Goal: Use online tool/utility: Use online tool/utility

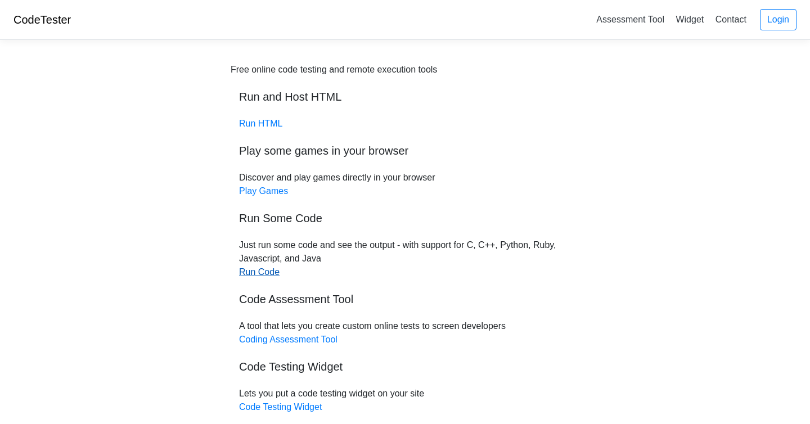
click at [269, 272] on link "Run Code" at bounding box center [259, 272] width 40 height 10
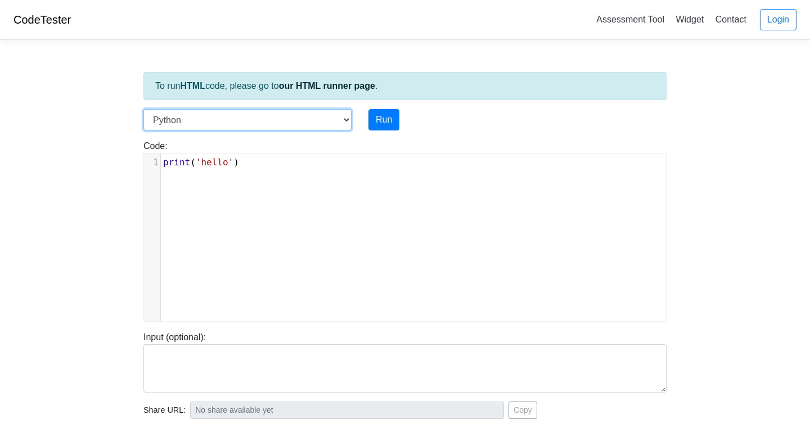
click at [191, 117] on select "C C++ Go Java Javascript Python Ruby" at bounding box center [247, 119] width 208 height 21
select select "c"
click at [143, 109] on select "C C++ Go Java Javascript Python Ruby" at bounding box center [247, 119] width 208 height 21
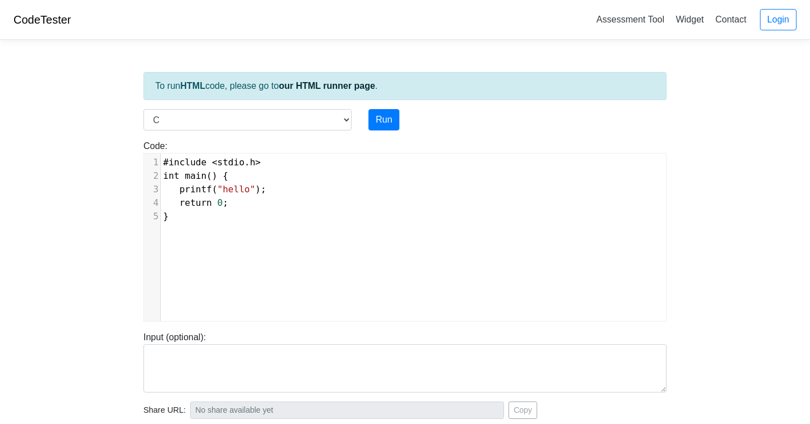
click at [173, 168] on pre "#include < stdio . h >" at bounding box center [413, 162] width 505 height 13
type textarea "#include <stdio.h> int main() { printf("hello"); return 0; }"
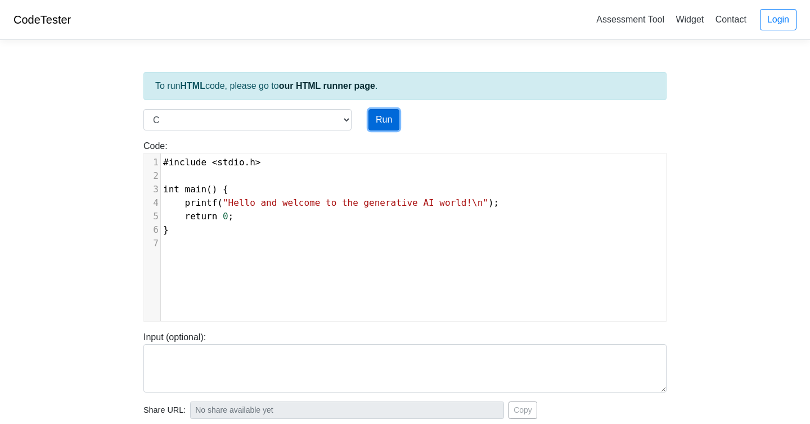
click at [376, 119] on button "Run" at bounding box center [383, 119] width 31 height 21
type input "[URL][DOMAIN_NAME]"
type textarea "Stdout: Hello and welcome to the generative AI world!"
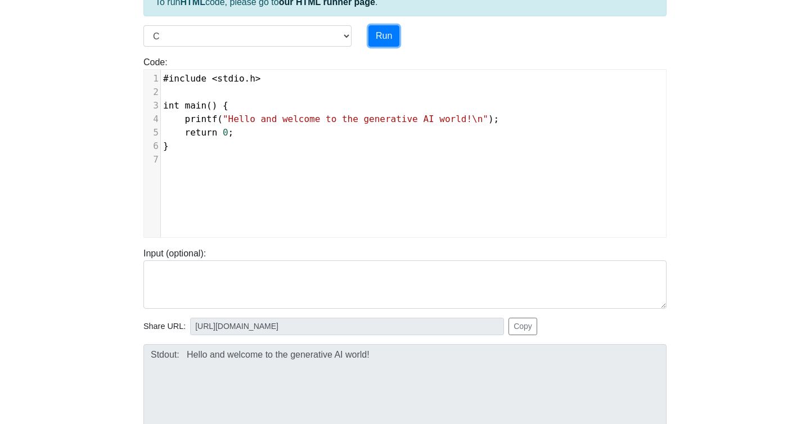
scroll to position [0, 0]
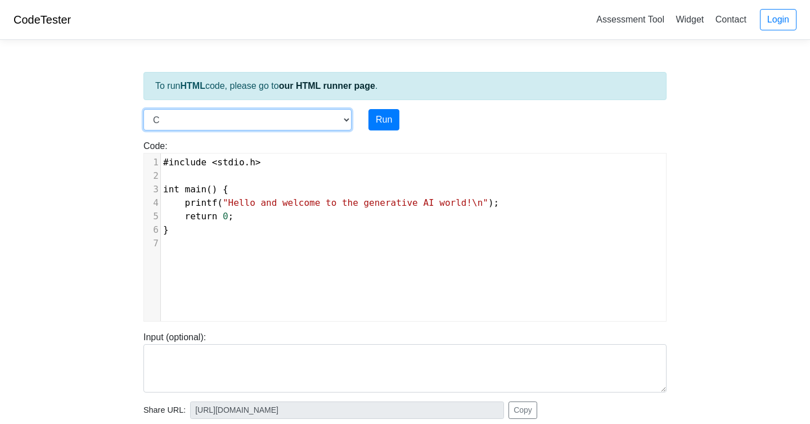
click at [342, 116] on select "C C++ Go Java Javascript Python Ruby" at bounding box center [247, 119] width 208 height 21
select select "javascript"
click at [143, 109] on select "C C++ Go Java Javascript Python Ruby" at bounding box center [247, 119] width 208 height 21
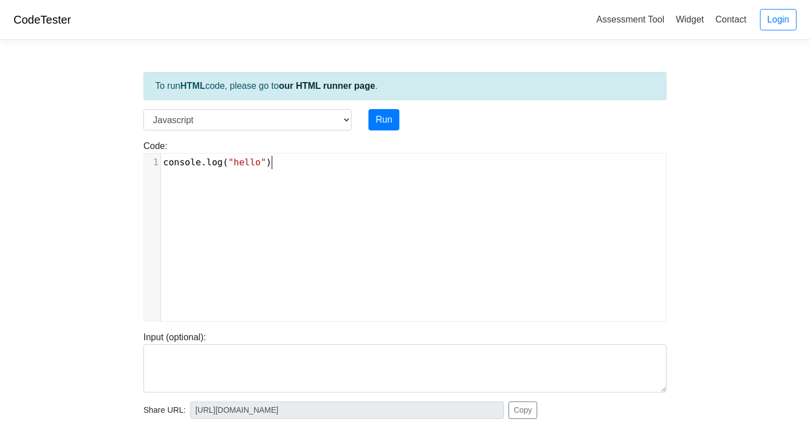
click at [250, 209] on div "xxxxxxxxxx 1 console . log ( "hello" )" at bounding box center [413, 246] width 539 height 184
type textarea "console.log("hello")"
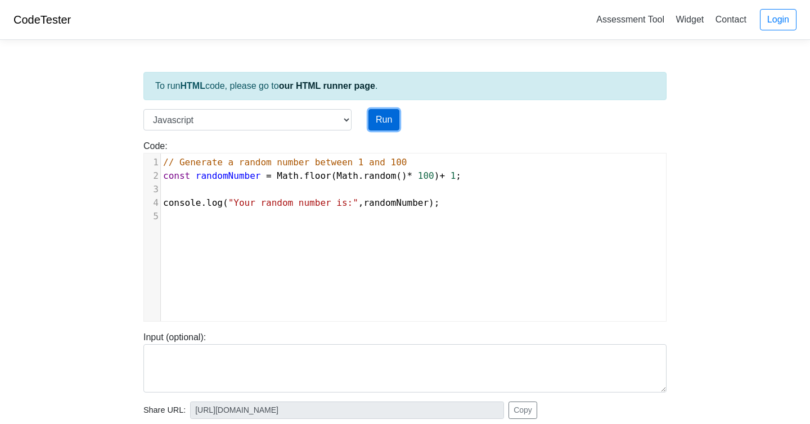
click at [385, 118] on button "Run" at bounding box center [383, 119] width 31 height 21
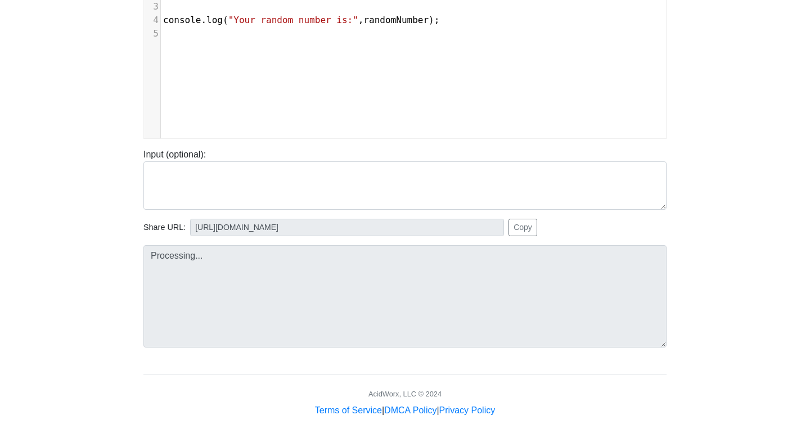
type input "[URL][DOMAIN_NAME]"
type textarea "Stdout: Your random number is: 43"
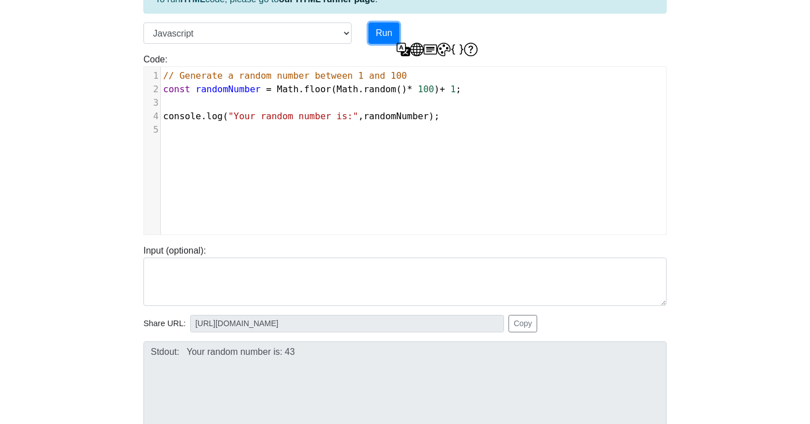
scroll to position [46, 0]
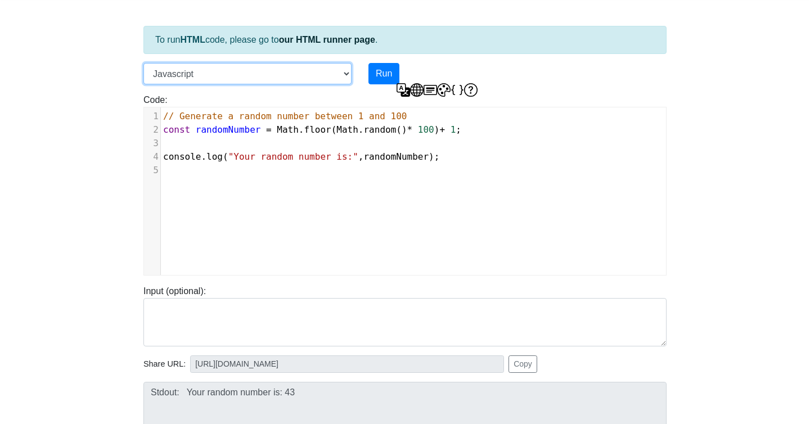
click at [340, 70] on select "C C++ Go Java Javascript Python Ruby" at bounding box center [247, 73] width 208 height 21
select select "python"
click at [143, 63] on select "C C++ Go Java Javascript Python Ruby" at bounding box center [247, 73] width 208 height 21
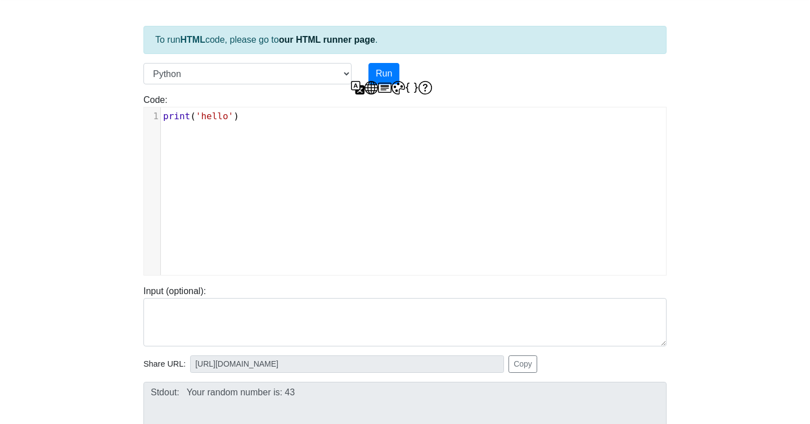
click at [256, 116] on pre "print ( 'hello' )" at bounding box center [413, 116] width 505 height 13
type textarea "print('hello')"
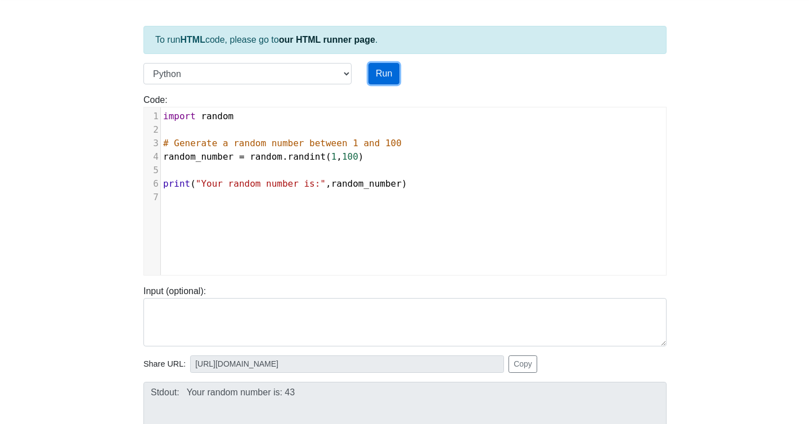
click at [377, 68] on button "Run" at bounding box center [383, 73] width 31 height 21
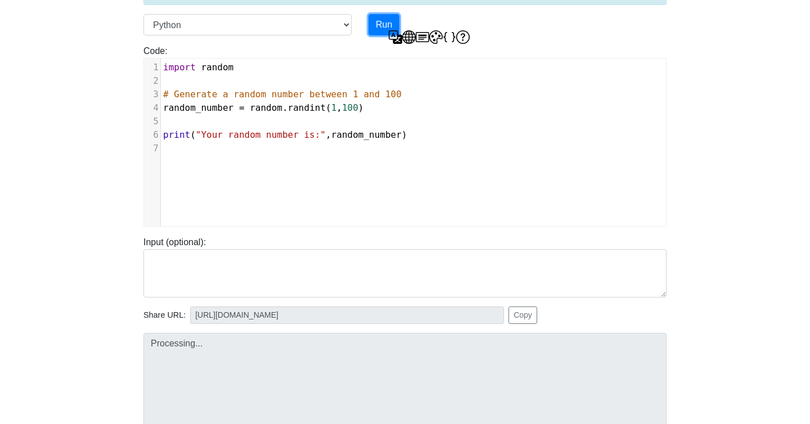
scroll to position [128, 0]
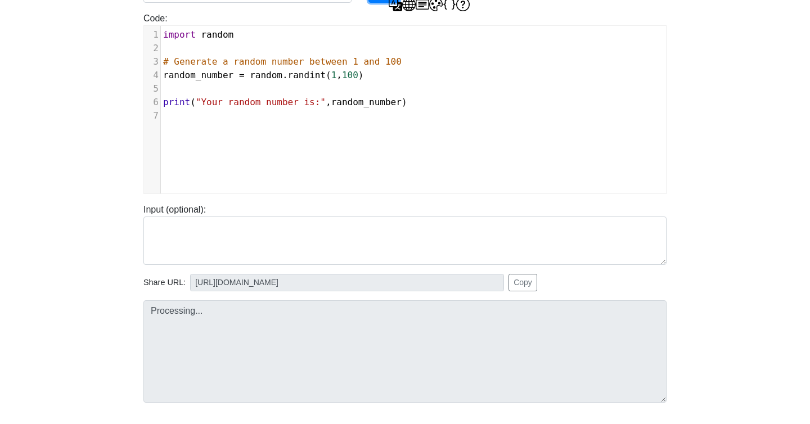
type input "[URL][DOMAIN_NAME]"
type textarea "Stdout: Your random number is: 16"
